Goal: Task Accomplishment & Management: Manage account settings

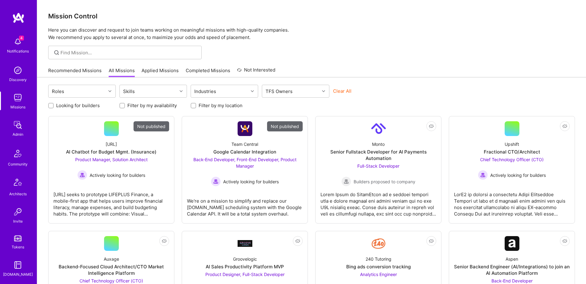
scroll to position [108, 0]
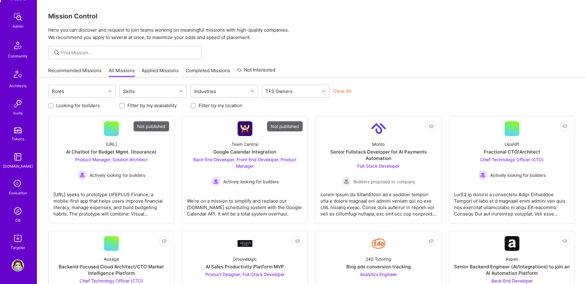
click at [19, 210] on img at bounding box center [18, 211] width 12 height 12
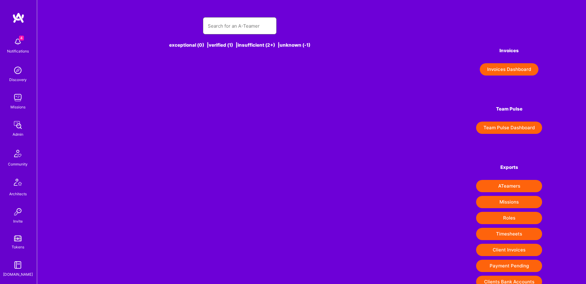
click at [232, 24] on input "text" at bounding box center [240, 26] width 64 height 16
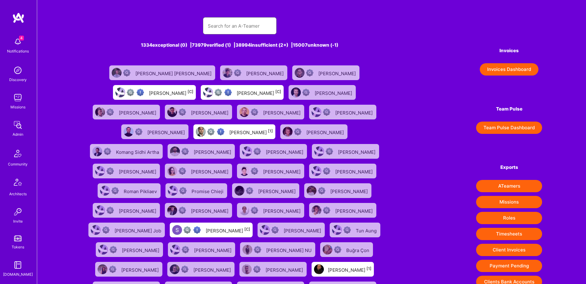
paste input "amirelemam@gmail.com"
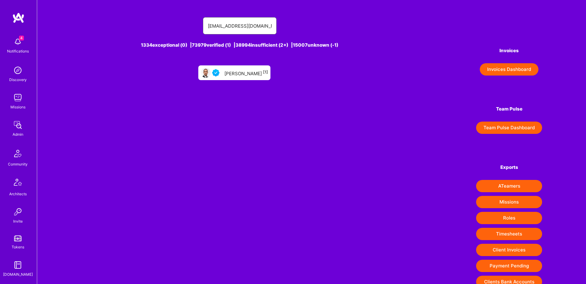
type input "amirelemam@gmail.com"
click at [247, 74] on div "Amir Elemam [1]" at bounding box center [246, 73] width 44 height 8
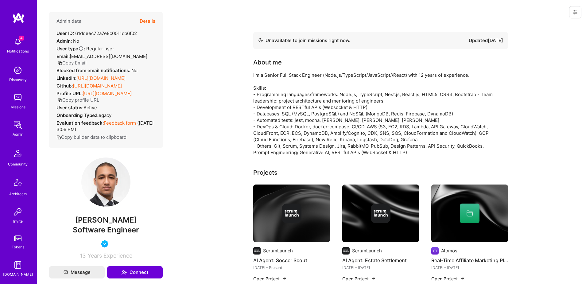
click at [149, 23] on button "Details" at bounding box center [148, 21] width 16 height 18
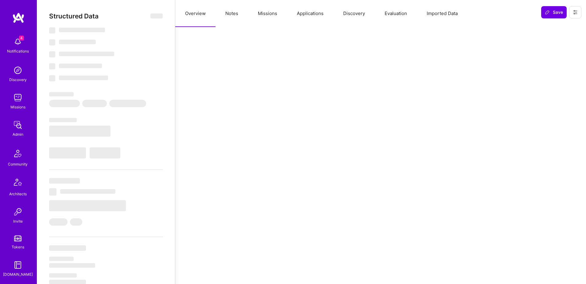
click at [401, 11] on button "Evaluation" at bounding box center [396, 13] width 42 height 27
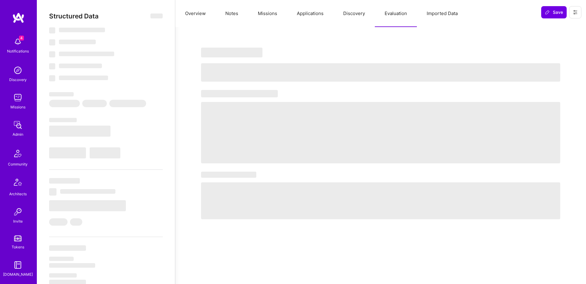
select select "Not Available"
select select "1 Month"
select select "4"
select select "7"
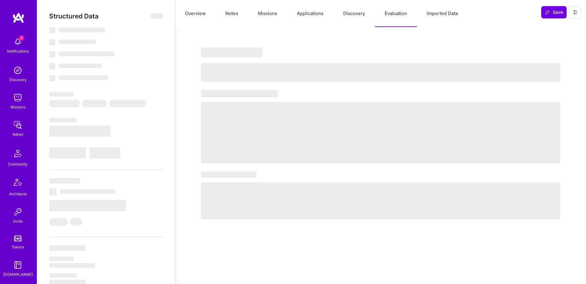
select select "7"
select select "BR"
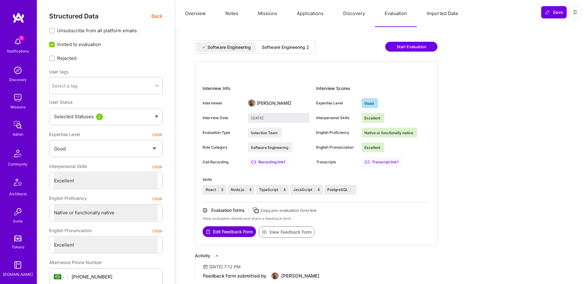
click at [295, 47] on div "Software Engineering 2" at bounding box center [285, 47] width 47 height 6
type input "September 19, 2025"
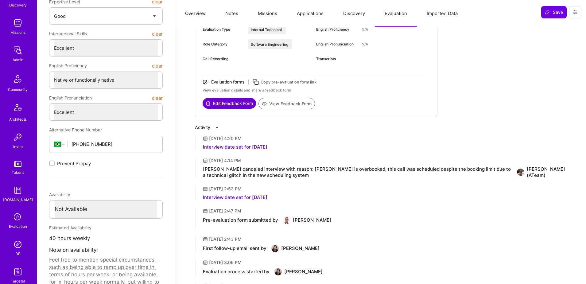
scroll to position [108, 0]
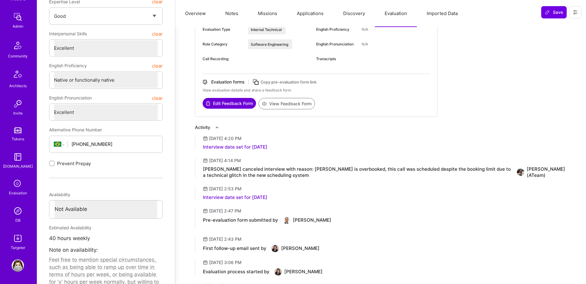
click at [21, 213] on img at bounding box center [18, 211] width 12 height 12
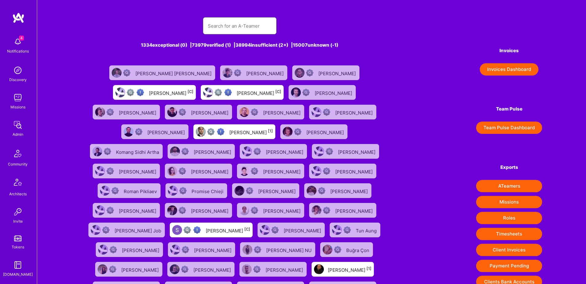
click at [255, 30] on input "text" at bounding box center [240, 26] width 64 height 16
paste input "okonkwo.henry2012@gmail.com"
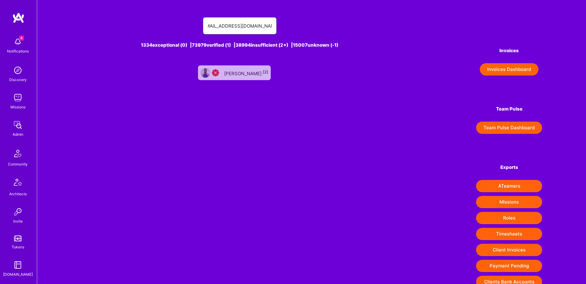
type input "okonkwo.henry2012@gmail.com"
click at [248, 73] on div "Henry Okonkwo [2]" at bounding box center [246, 73] width 44 height 8
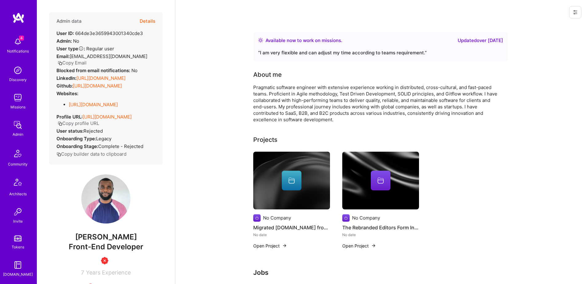
click at [147, 18] on button "Details" at bounding box center [148, 21] width 16 height 18
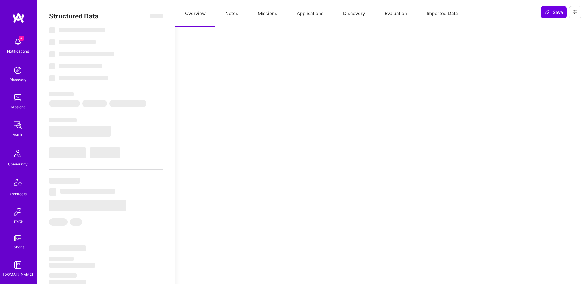
type textarea "x"
select select "Right Now"
select select "Insufficient"
select select "DE"
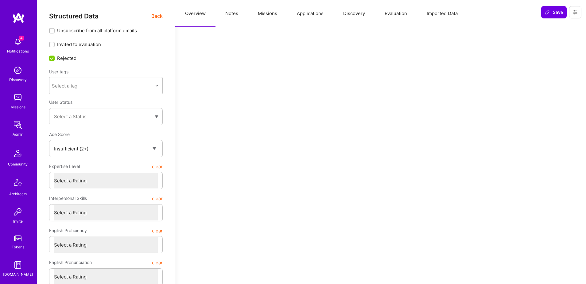
click at [226, 14] on button "Notes" at bounding box center [231, 13] width 33 height 27
type textarea "x"
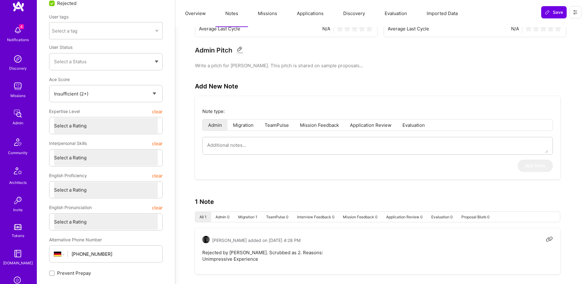
scroll to position [108, 0]
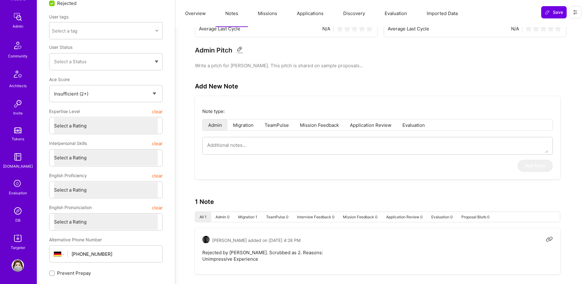
click at [17, 212] on img at bounding box center [18, 211] width 12 height 12
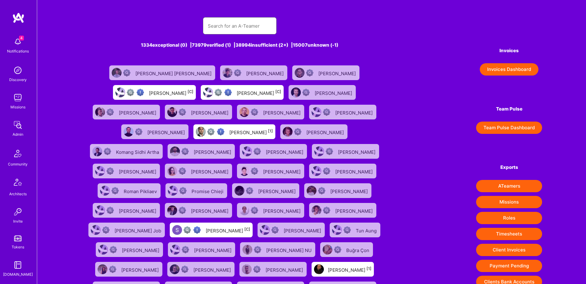
click at [237, 25] on input "text" at bounding box center [240, 26] width 64 height 16
paste input "https://platform.a.team/lennyhughes"
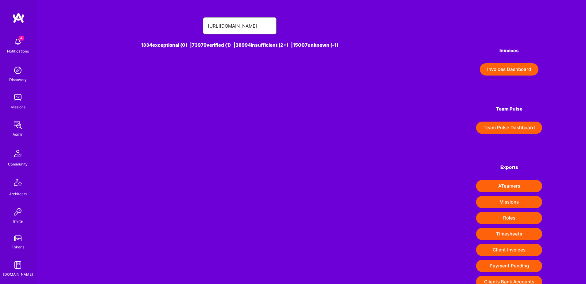
type input "https://platform.a.team/lennyhughes"
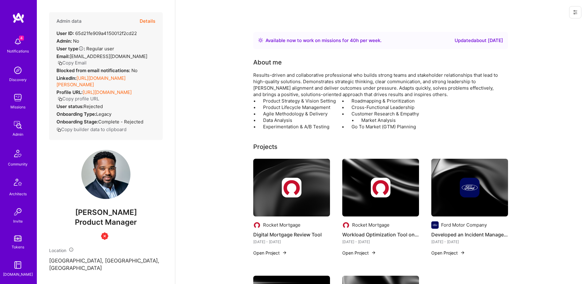
click at [146, 19] on button "Details" at bounding box center [148, 21] width 16 height 18
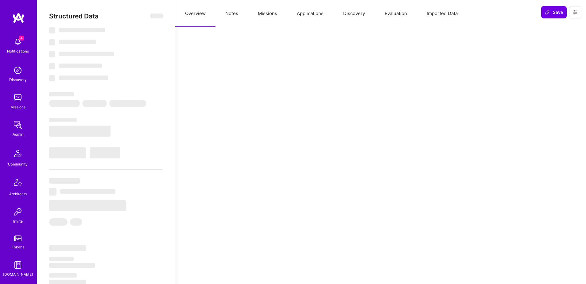
select select "Right Now"
select select "Insufficient"
select select "US"
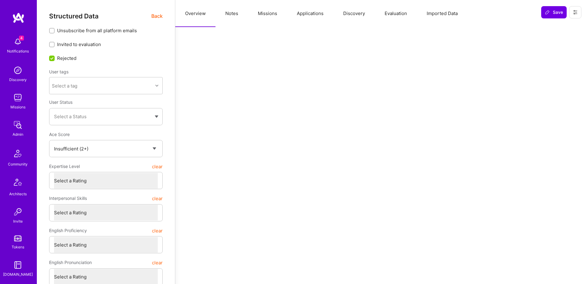
click at [265, 14] on button "Missions" at bounding box center [267, 13] width 39 height 27
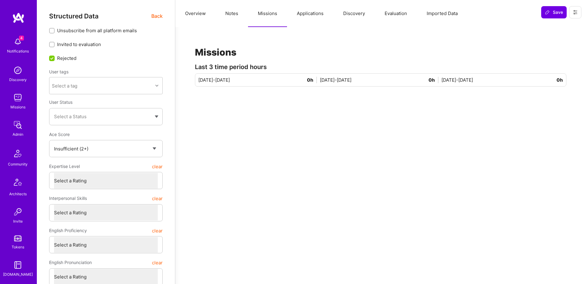
click at [233, 12] on button "Notes" at bounding box center [231, 13] width 33 height 27
type textarea "x"
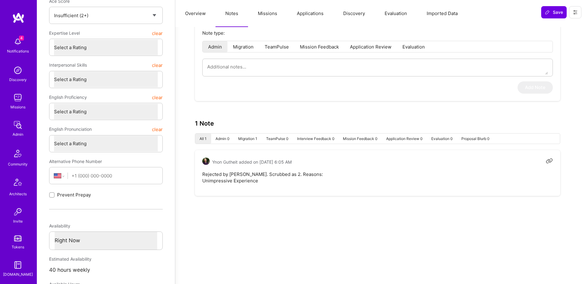
scroll to position [108, 0]
click at [16, 211] on img at bounding box center [18, 211] width 12 height 12
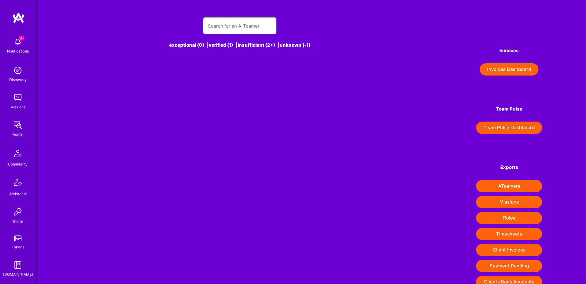
click at [230, 28] on input "text" at bounding box center [240, 26] width 64 height 16
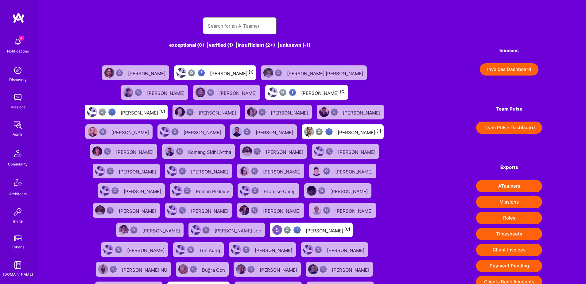
paste input "kyle@kylewinton.com"
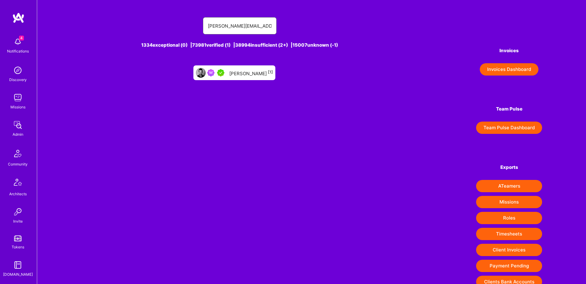
type input "kyle@kylewinton.com"
click at [257, 71] on div "Kyle Winton [1]" at bounding box center [251, 73] width 44 height 8
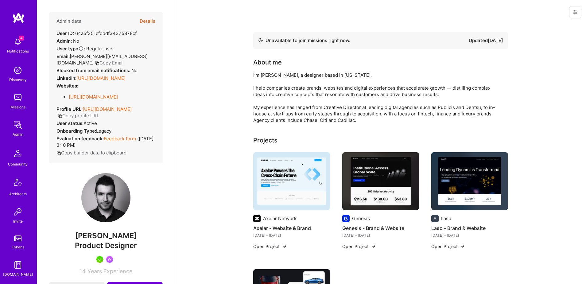
click at [576, 13] on icon at bounding box center [575, 12] width 5 height 5
click at [546, 57] on button "Delete User" at bounding box center [548, 58] width 65 height 16
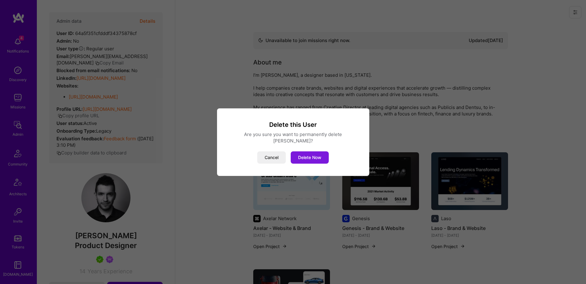
click at [308, 155] on button "Delete Now" at bounding box center [310, 157] width 38 height 12
